Goal: Task Accomplishment & Management: Manage account settings

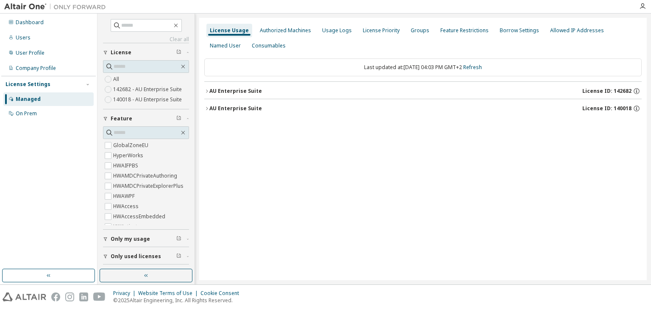
click at [205, 109] on icon "button" at bounding box center [206, 108] width 5 height 5
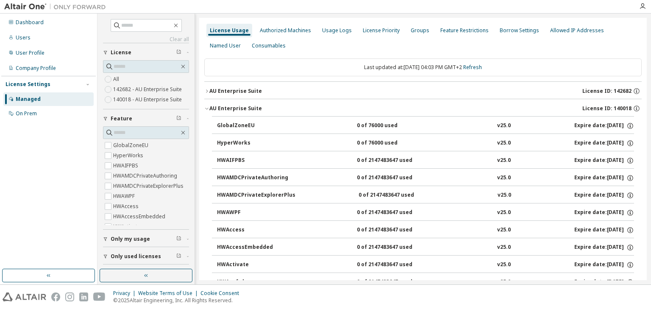
click at [205, 90] on icon "button" at bounding box center [206, 91] width 5 height 5
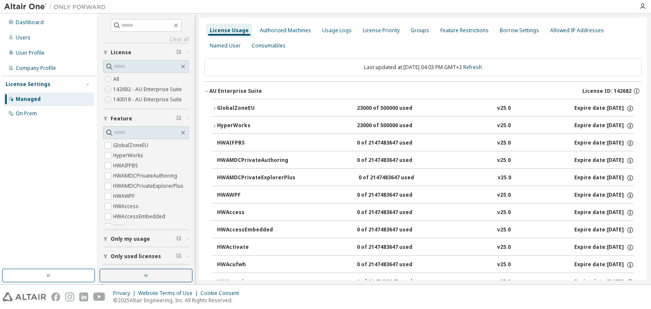
click at [214, 107] on icon "button" at bounding box center [214, 108] width 5 height 5
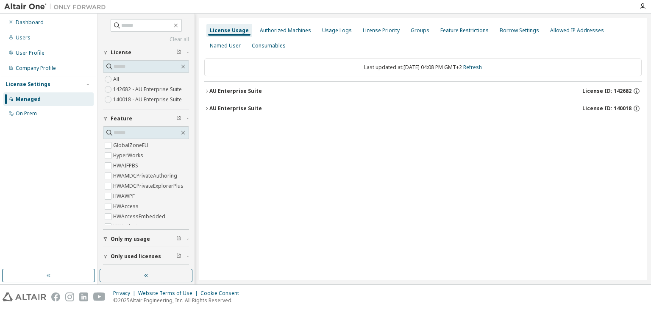
click at [209, 90] on icon "button" at bounding box center [206, 91] width 5 height 5
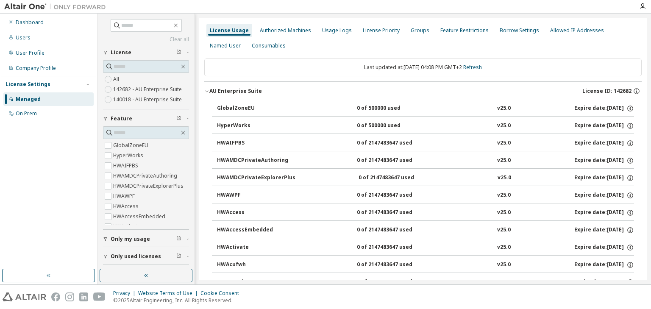
click at [233, 106] on div "GlobalZoneEU" at bounding box center [255, 109] width 76 height 8
